Goal: Task Accomplishment & Management: Use online tool/utility

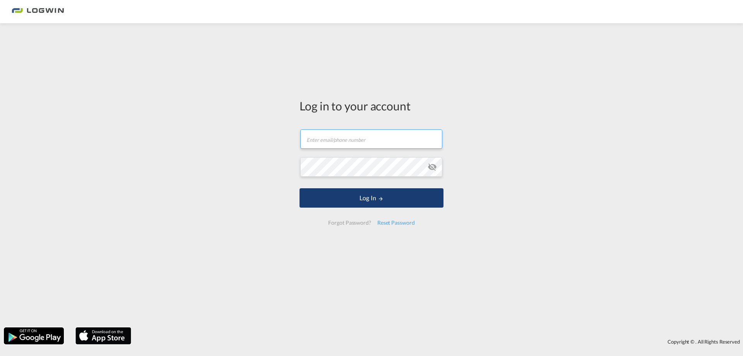
type input "[PERSON_NAME][EMAIL_ADDRESS][PERSON_NAME][DOMAIN_NAME]"
click at [372, 202] on button "Log In" at bounding box center [372, 197] width 144 height 19
